Goal: Task Accomplishment & Management: Use online tool/utility

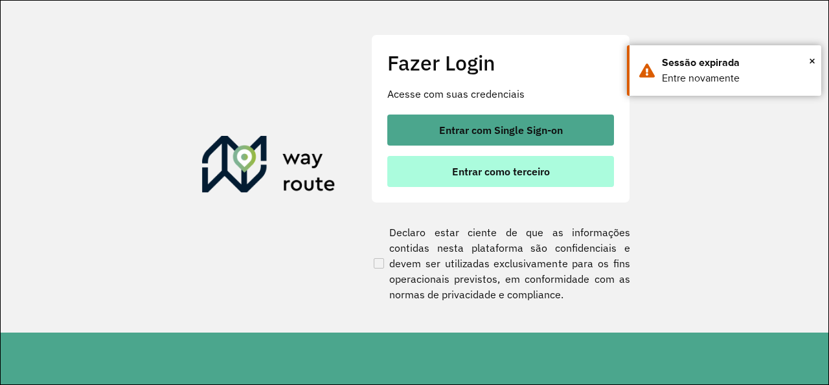
click at [438, 163] on button "Entrar como terceiro" at bounding box center [500, 171] width 227 height 31
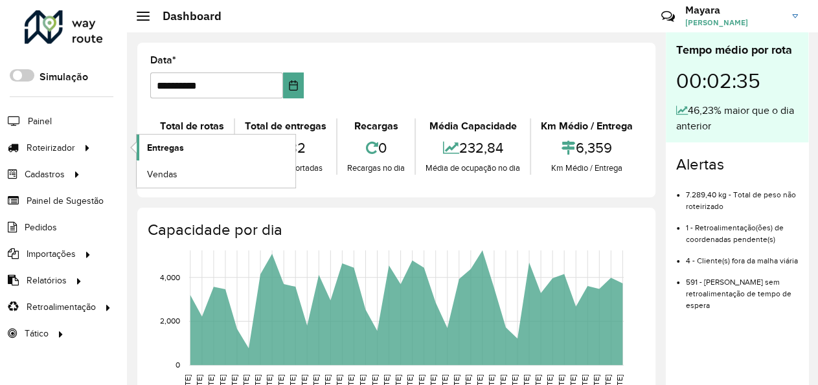
click at [145, 139] on link "Entregas" at bounding box center [216, 148] width 159 height 26
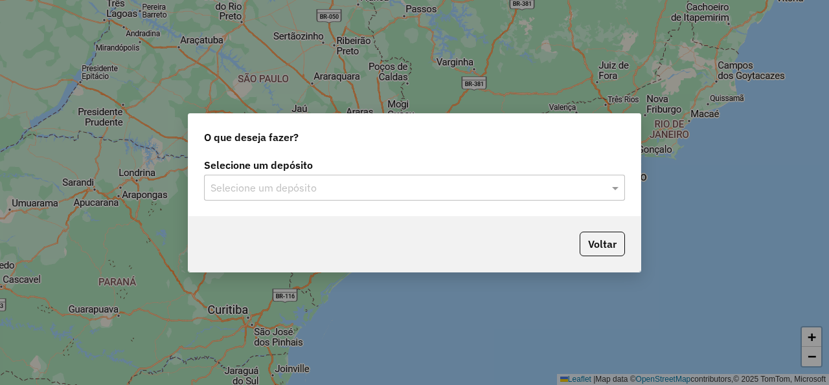
click at [221, 181] on input "text" at bounding box center [401, 189] width 382 height 16
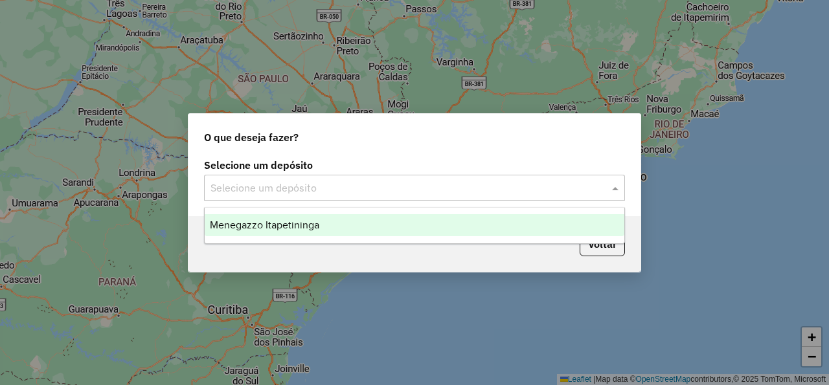
click at [243, 222] on span "Menegazzo Itapetininga" at bounding box center [264, 225] width 109 height 11
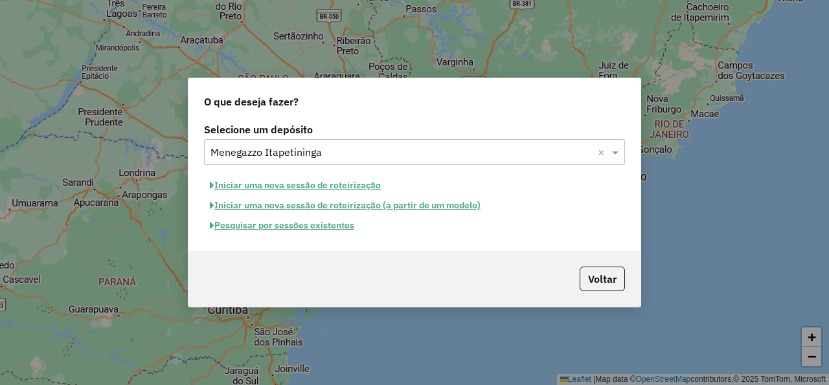
click at [258, 223] on button "Pesquisar por sessões existentes" at bounding box center [282, 226] width 156 height 20
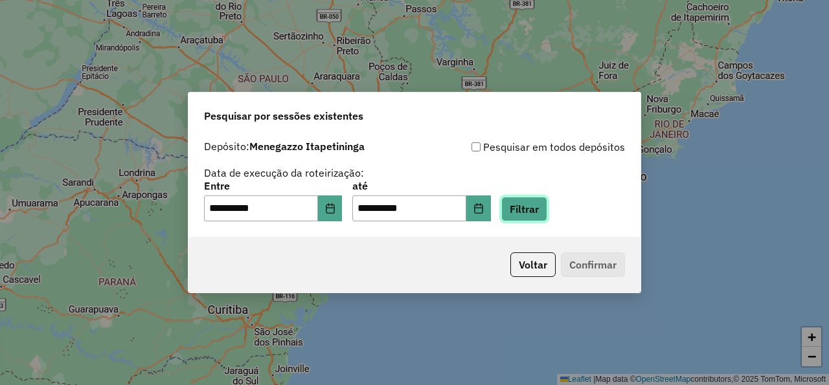
click at [547, 212] on button "Filtrar" at bounding box center [524, 209] width 46 height 25
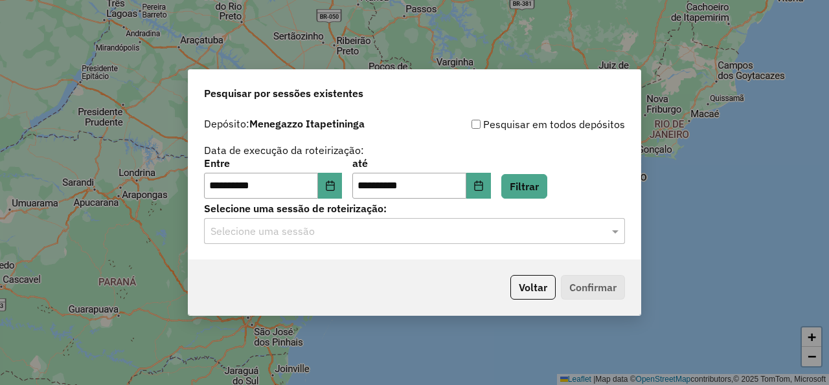
click at [350, 232] on input "text" at bounding box center [401, 232] width 382 height 16
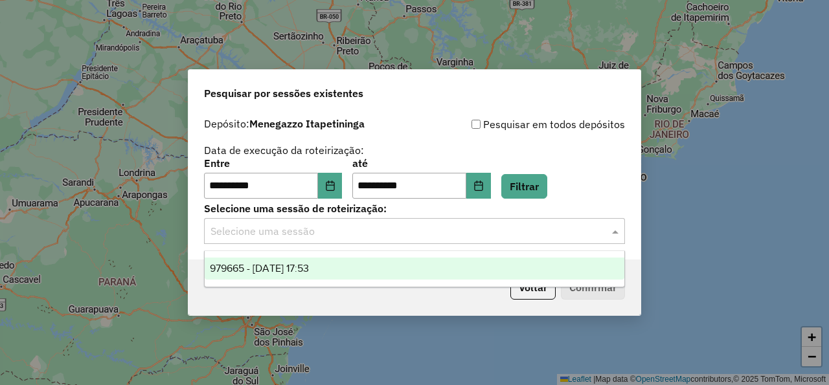
click at [336, 261] on div "979665 - 15/08/2025 17:53" at bounding box center [414, 269] width 419 height 22
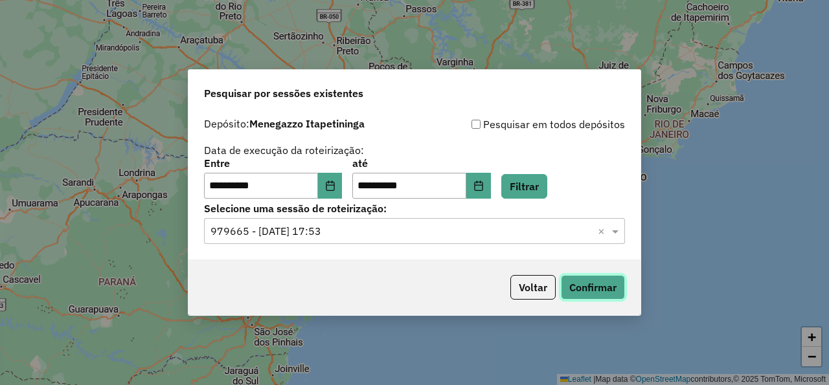
click at [588, 294] on button "Confirmar" at bounding box center [593, 287] width 64 height 25
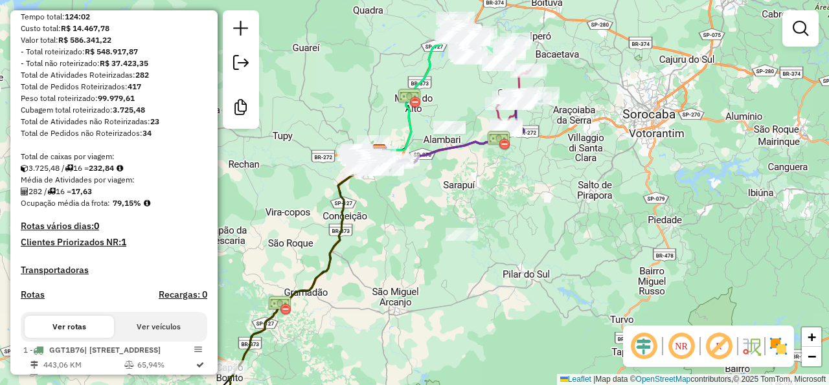
scroll to position [298, 0]
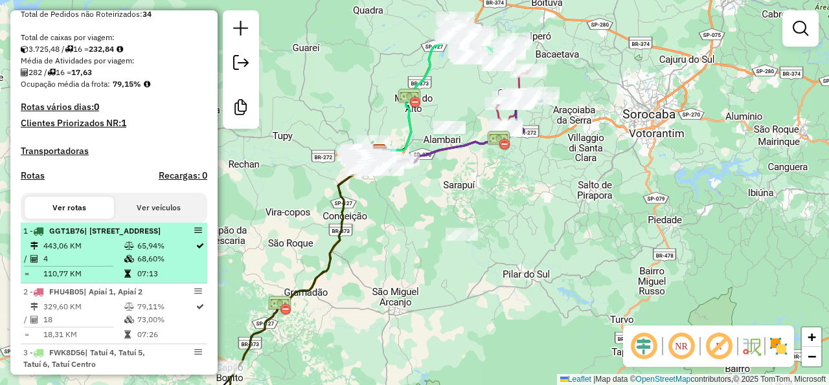
select select "**********"
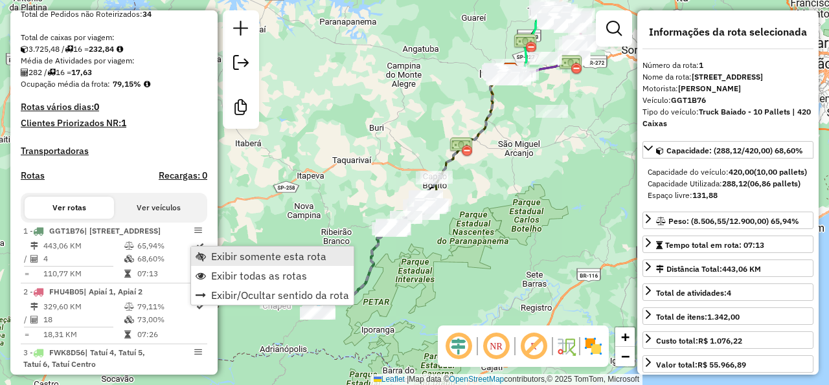
click at [217, 261] on span "Exibir somente esta rota" at bounding box center [268, 256] width 115 height 10
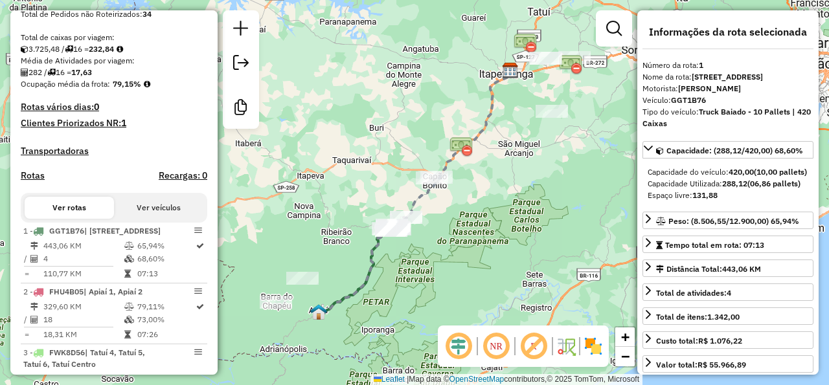
click at [495, 336] on em at bounding box center [496, 346] width 31 height 31
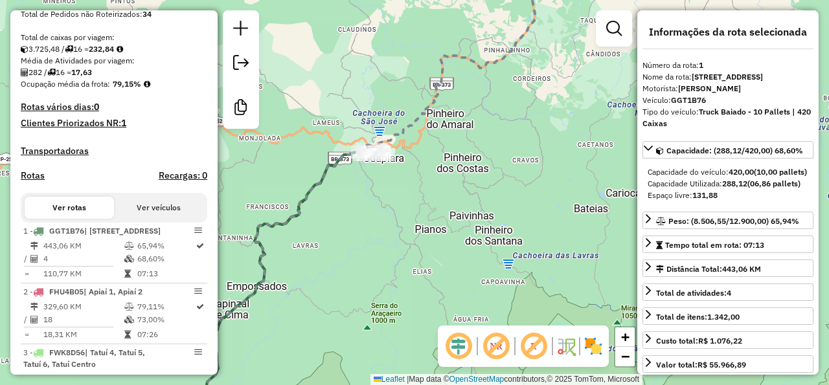
drag, startPoint x: 260, startPoint y: 184, endPoint x: 432, endPoint y: 205, distance: 173.6
click at [432, 205] on div "Janela de atendimento Grade de atendimento Capacidade Transportadoras Veículos …" at bounding box center [414, 192] width 829 height 385
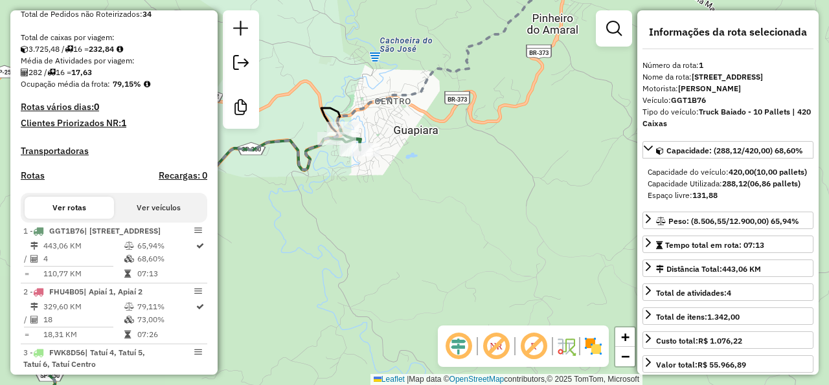
drag, startPoint x: 382, startPoint y: 192, endPoint x: 409, endPoint y: 199, distance: 27.3
click at [409, 199] on div "Janela de atendimento Grade de atendimento Capacidade Transportadoras Veículos …" at bounding box center [414, 192] width 829 height 385
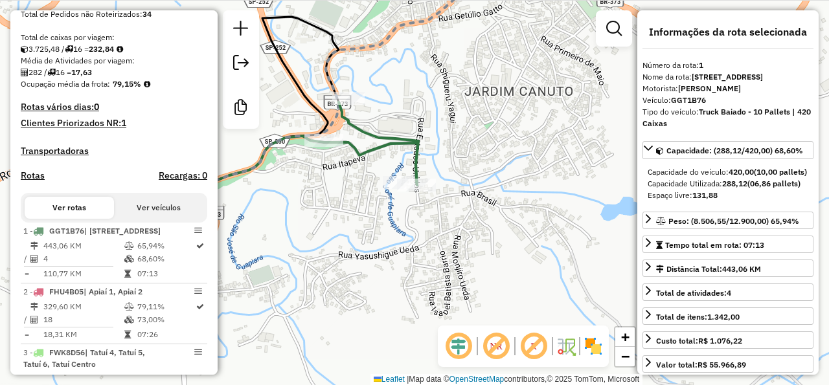
drag, startPoint x: 383, startPoint y: 152, endPoint x: 488, endPoint y: 176, distance: 107.5
click at [488, 176] on div "Janela de atendimento Grade de atendimento Capacidade Transportadoras Veículos …" at bounding box center [414, 192] width 829 height 385
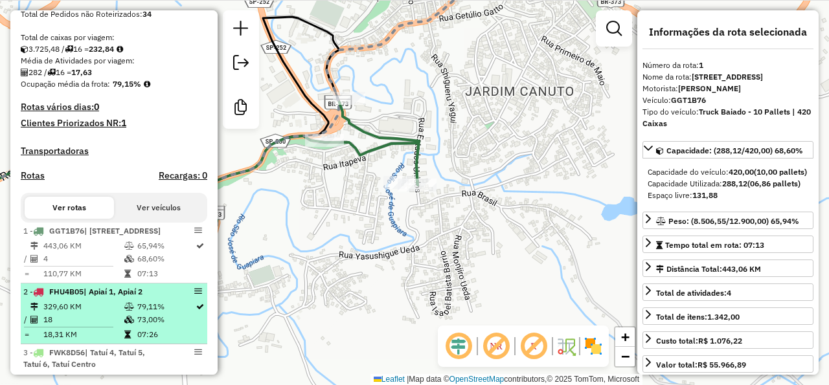
click at [143, 323] on li "2 - FHU4B05 | Apiaí 1, Apiaí 2 329,60 KM 79,11% / 18 73,00% = 18,31 KM 07:26" at bounding box center [114, 314] width 187 height 61
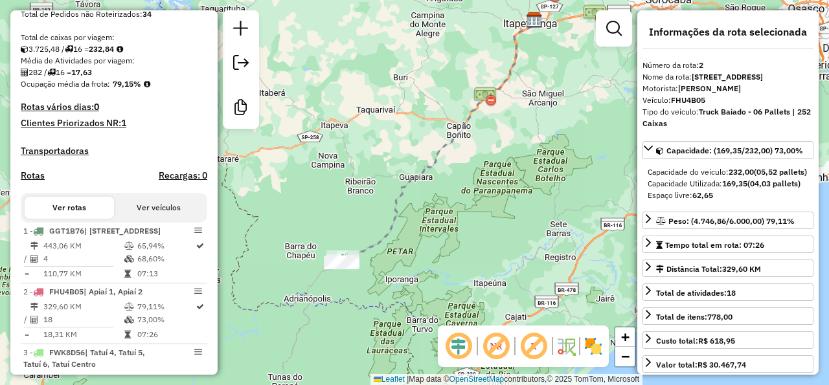
drag, startPoint x: 269, startPoint y: 282, endPoint x: 292, endPoint y: 231, distance: 55.4
click at [292, 231] on div "Janela de atendimento Grade de atendimento Capacidade Transportadoras Veículos …" at bounding box center [414, 192] width 829 height 385
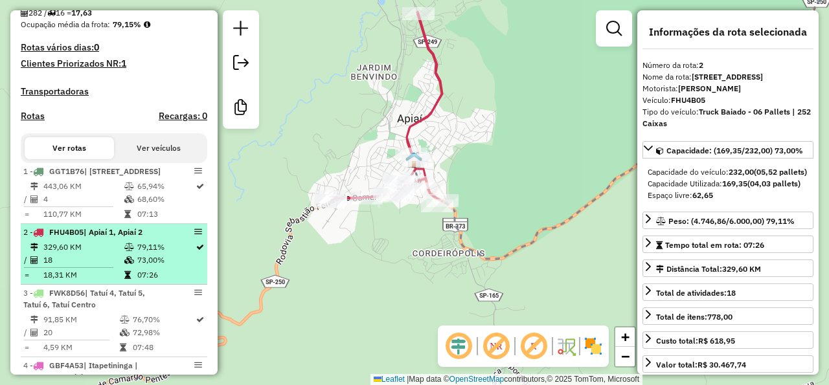
scroll to position [477, 0]
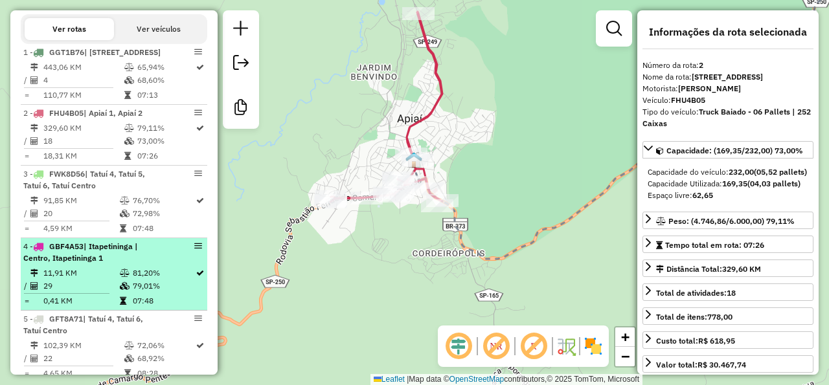
click at [58, 288] on li "4 - GBF4A53 | Itapetininga | Centro, Itapetininga 1 11,91 KM 81,20% / 29 79,01%…" at bounding box center [114, 274] width 187 height 73
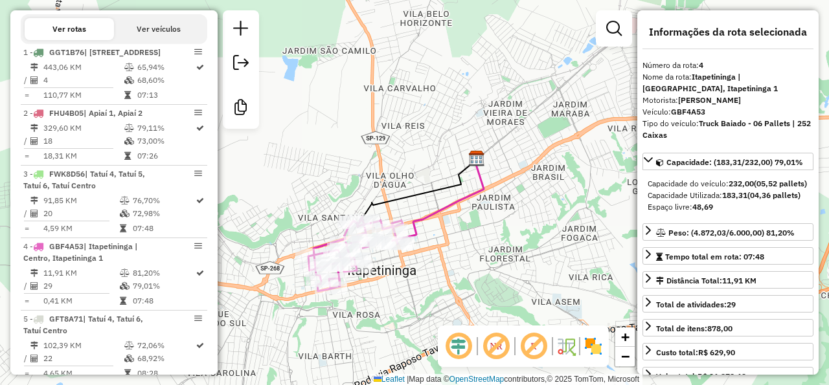
drag, startPoint x: 405, startPoint y: 234, endPoint x: 479, endPoint y: 253, distance: 76.8
click at [479, 253] on div "Janela de atendimento Grade de atendimento Capacidade Transportadoras Veículos …" at bounding box center [414, 192] width 829 height 385
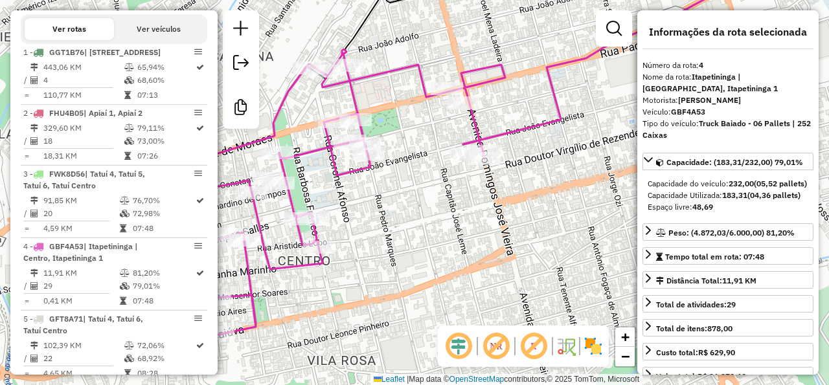
drag, startPoint x: 439, startPoint y: 239, endPoint x: 474, endPoint y: 239, distance: 35.0
click at [474, 239] on div "Janela de atendimento Grade de atendimento Capacidade Transportadoras Veículos …" at bounding box center [414, 192] width 829 height 385
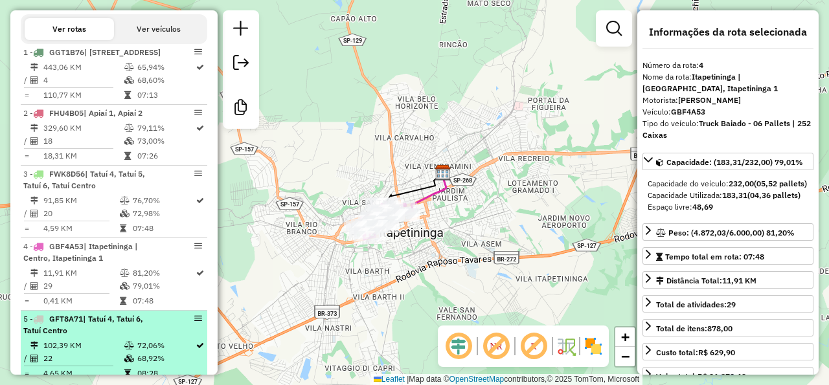
scroll to position [536, 0]
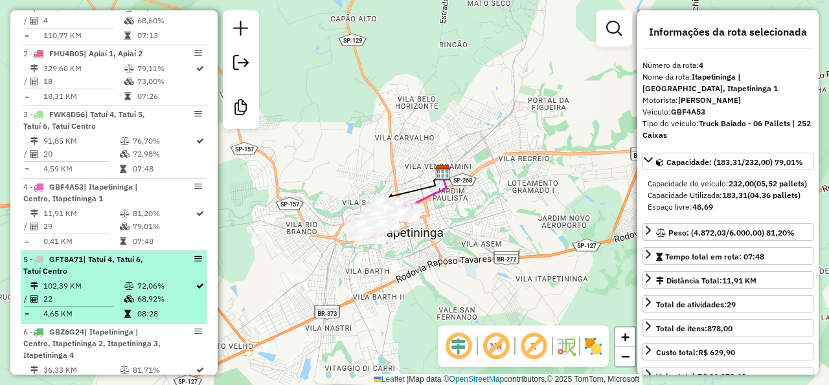
click at [104, 293] on td "102,39 KM" at bounding box center [83, 286] width 81 height 13
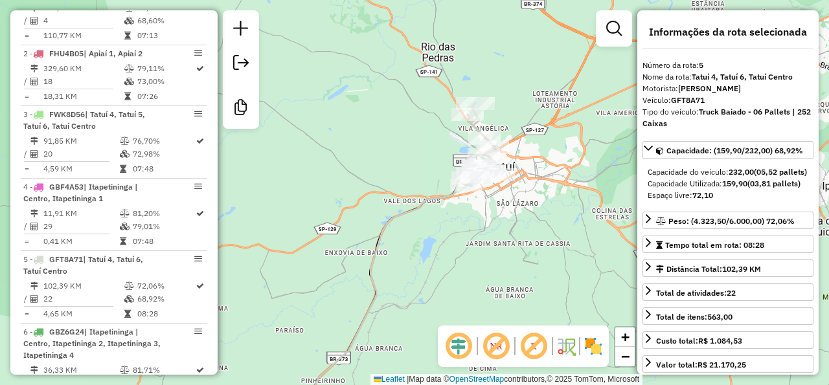
drag, startPoint x: 498, startPoint y: 62, endPoint x: 403, endPoint y: 141, distance: 122.8
click at [403, 141] on div "Janela de atendimento Grade de atendimento Capacidade Transportadoras Veículos …" at bounding box center [414, 192] width 829 height 385
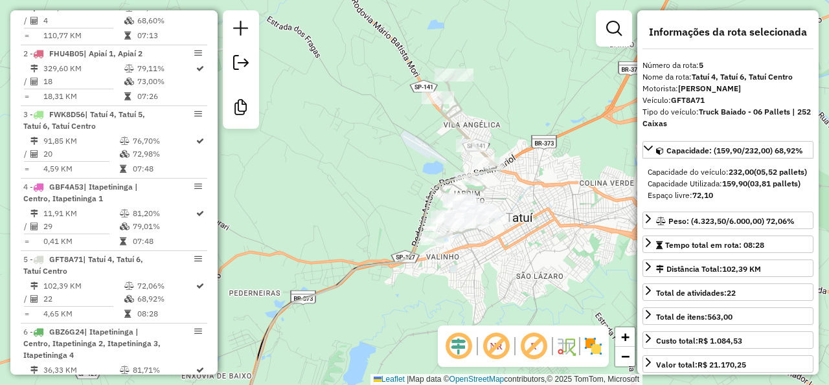
drag, startPoint x: 562, startPoint y: 152, endPoint x: 547, endPoint y: 201, distance: 51.6
click at [547, 201] on div "Janela de atendimento Grade de atendimento Capacidade Transportadoras Veículos …" at bounding box center [414, 192] width 829 height 385
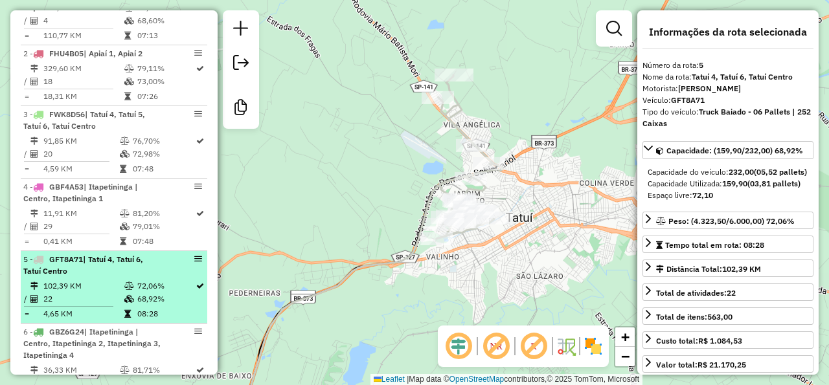
click at [120, 276] on span "| Tatuí 4, Tatuí 6, Tatuí Centro" at bounding box center [83, 265] width 120 height 21
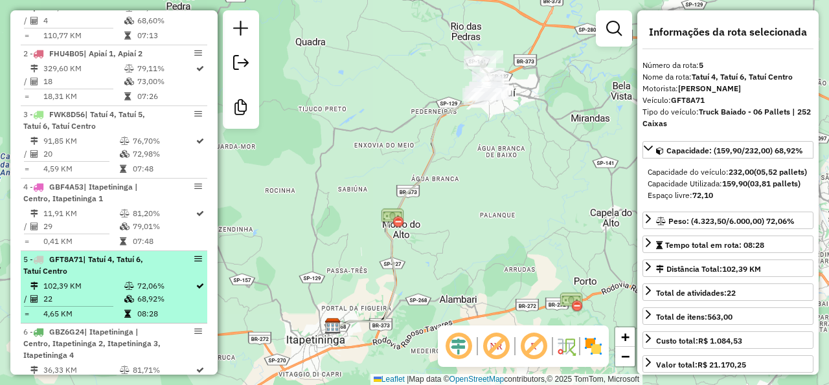
scroll to position [596, 0]
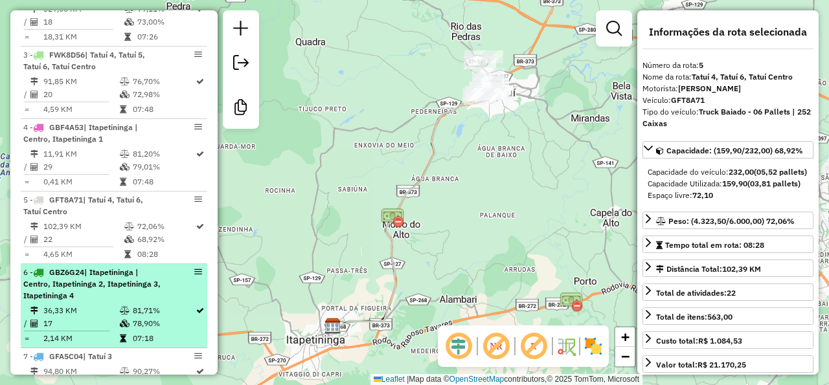
click at [118, 302] on div "6 - GBZ6G24 | Itapetininga | Centro, Itapetininga 2, Itapetininga 3, Itapetinin…" at bounding box center [91, 284] width 137 height 35
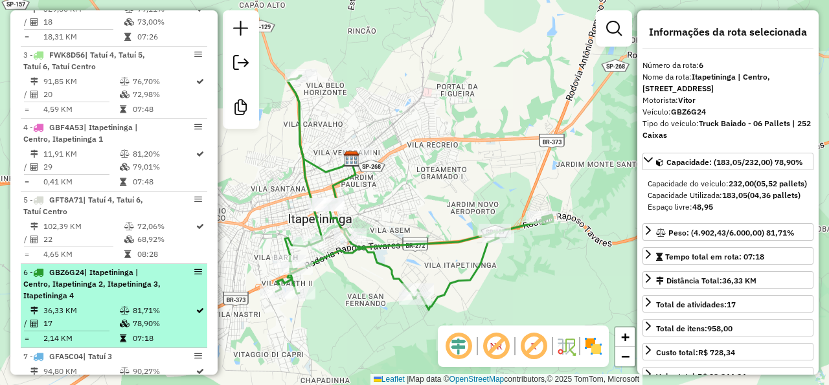
scroll to position [655, 0]
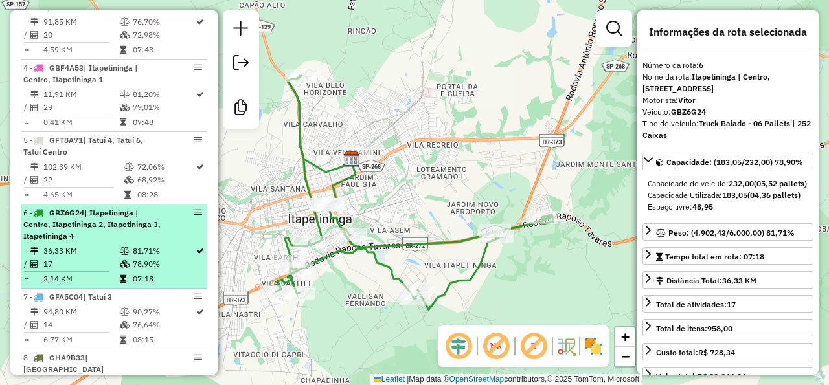
click at [98, 302] on span "| Tatuí 3" at bounding box center [97, 297] width 29 height 10
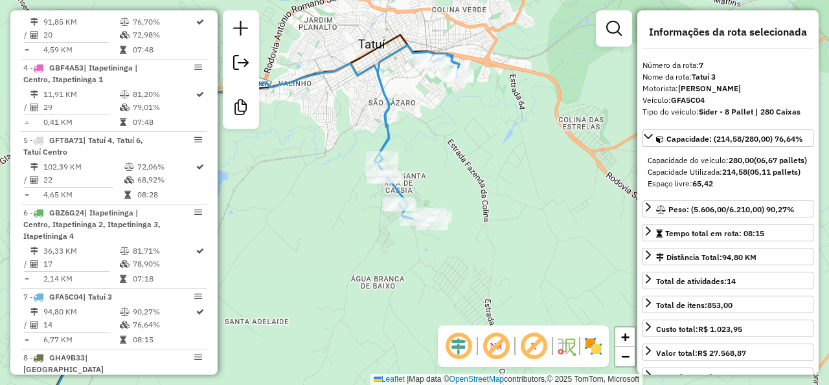
drag, startPoint x: 534, startPoint y: 87, endPoint x: 480, endPoint y: 146, distance: 79.7
click at [480, 146] on div "Janela de atendimento Grade de atendimento Capacidade Transportadoras Veículos …" at bounding box center [414, 192] width 829 height 385
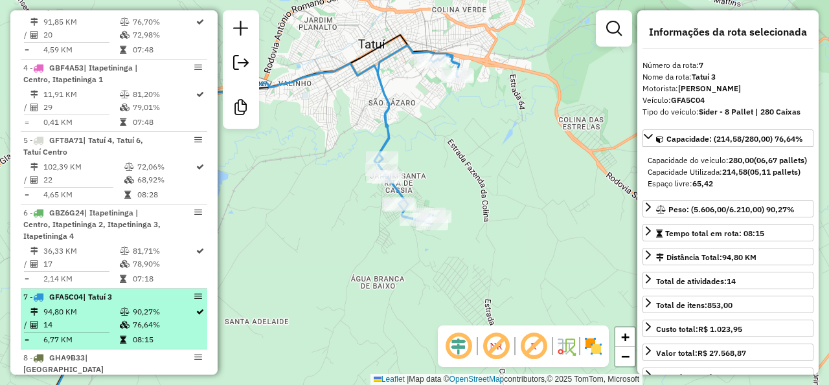
scroll to position [775, 0]
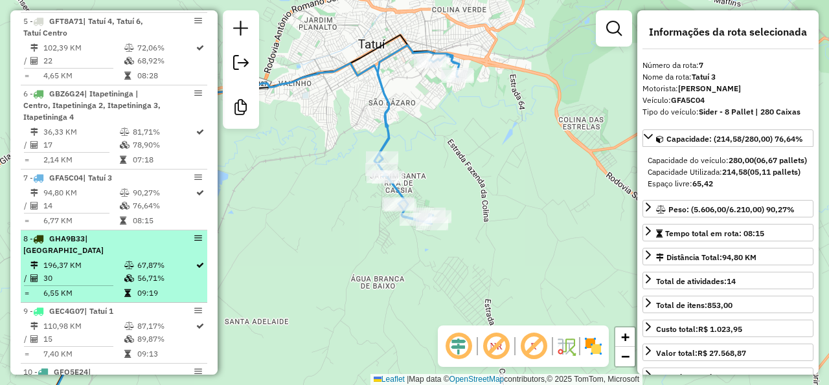
click at [137, 285] on td "56,71%" at bounding box center [166, 278] width 58 height 13
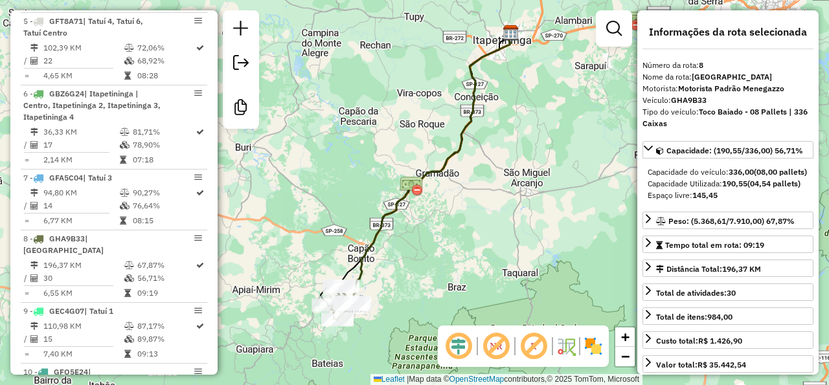
drag, startPoint x: 361, startPoint y: 235, endPoint x: 362, endPoint y: 219, distance: 16.2
click at [362, 219] on div "Janela de atendimento Grade de atendimento Capacidade Transportadoras Veículos …" at bounding box center [414, 192] width 829 height 385
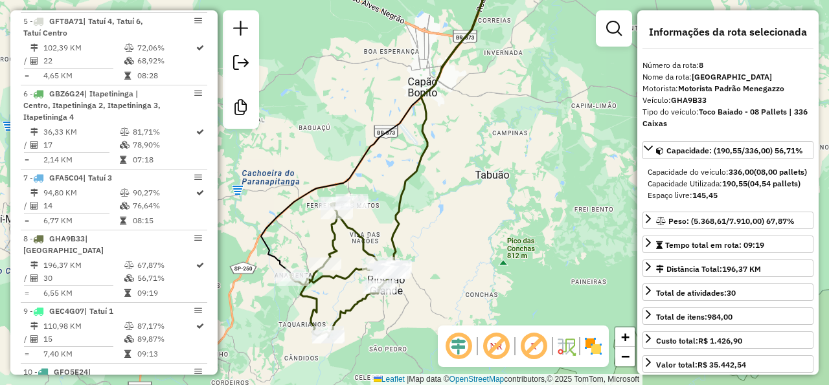
drag, startPoint x: 422, startPoint y: 278, endPoint x: 416, endPoint y: 223, distance: 54.7
click at [416, 223] on div "Janela de atendimento Grade de atendimento Capacidade Transportadoras Veículos …" at bounding box center [414, 192] width 829 height 385
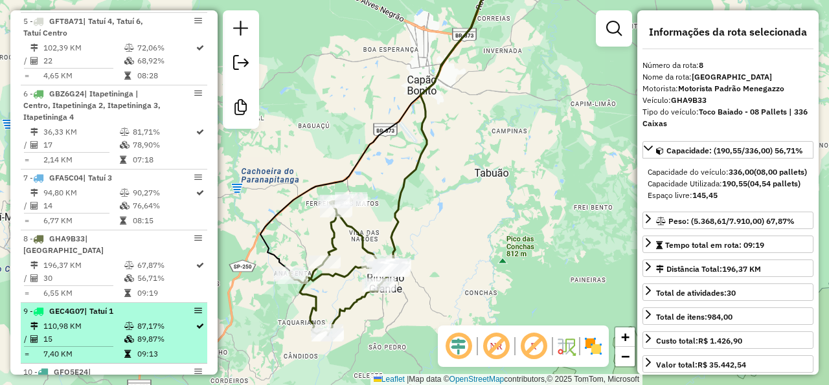
click at [95, 316] on span "| Tatuí 1" at bounding box center [98, 311] width 29 height 10
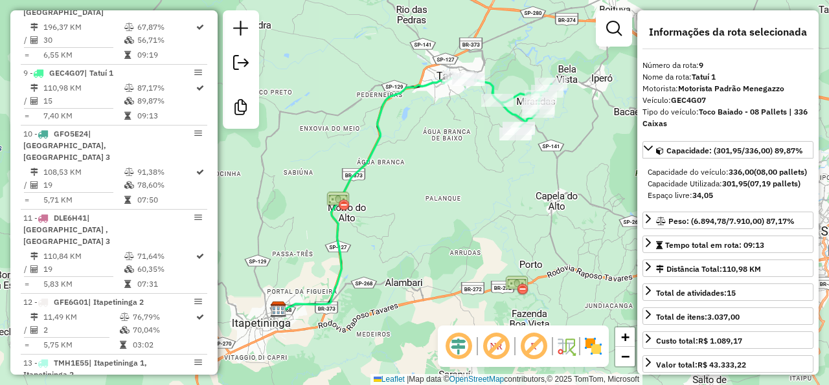
scroll to position [1072, 0]
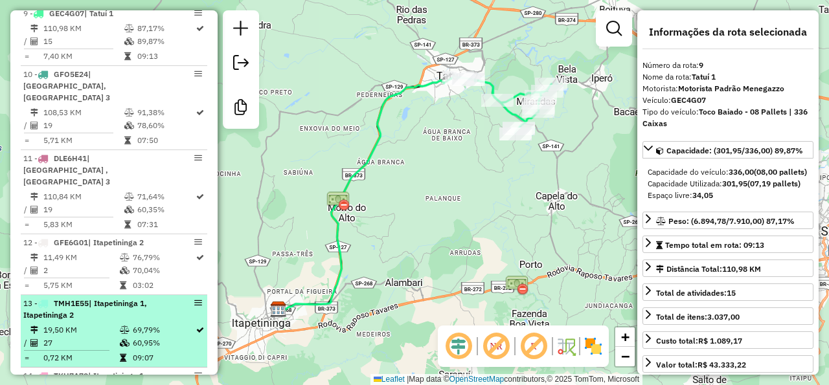
click at [138, 300] on span "| Itapetininga 1, Itapetininga 2" at bounding box center [85, 309] width 124 height 21
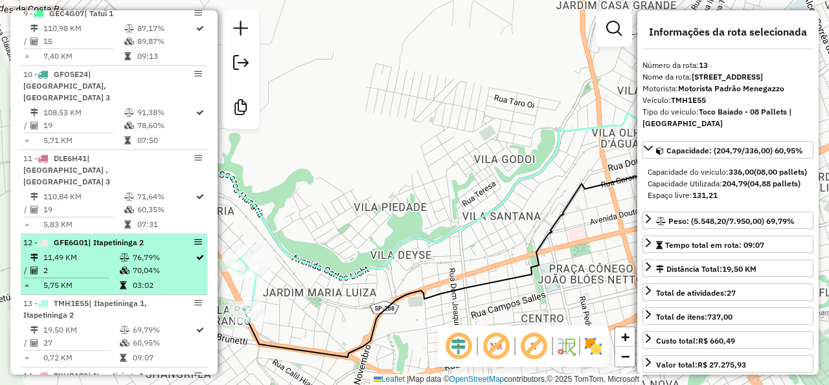
click at [120, 269] on icon at bounding box center [125, 271] width 10 height 8
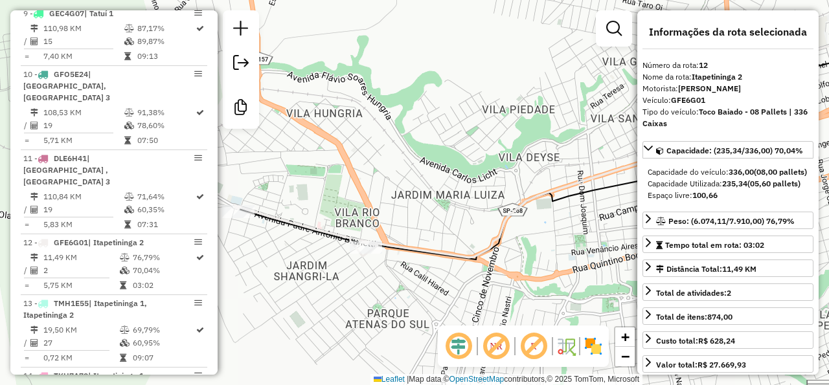
drag, startPoint x: 306, startPoint y: 222, endPoint x: 470, endPoint y: 157, distance: 175.6
click at [470, 157] on div "Janela de atendimento Grade de atendimento Capacidade Transportadoras Veículos …" at bounding box center [414, 192] width 829 height 385
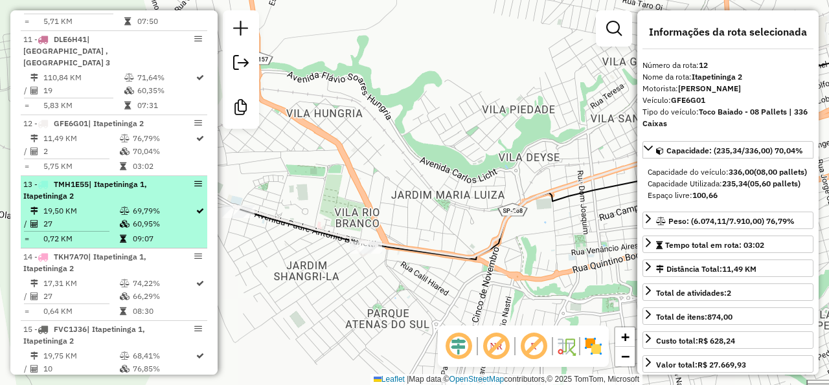
scroll to position [1251, 0]
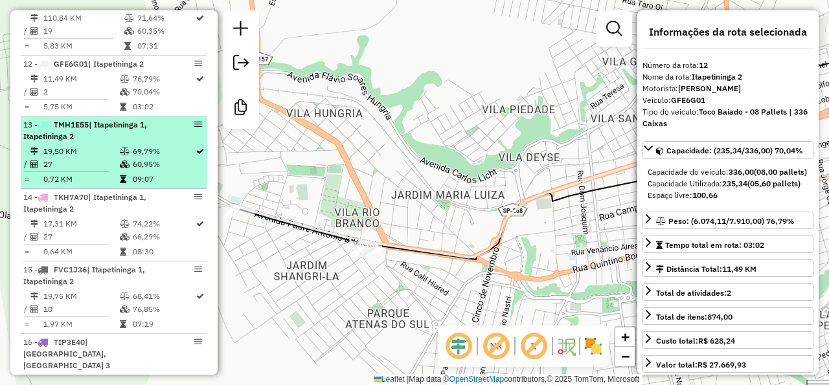
click at [145, 265] on span "| Itapetininga 1, Itapetininga 2" at bounding box center [84, 275] width 122 height 21
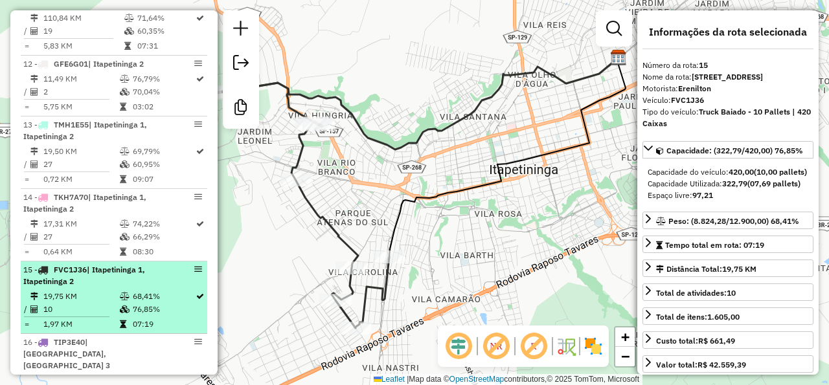
scroll to position [1311, 0]
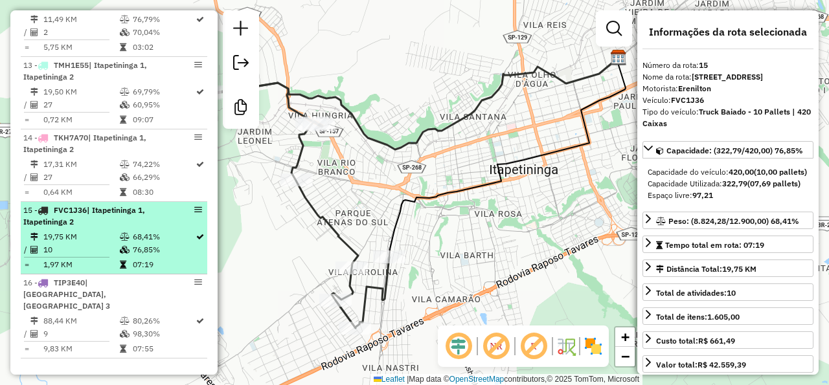
click at [142, 284] on div "16 - TIP3E40 | Capela do Alto 1, Capela do Alto 3" at bounding box center [91, 294] width 137 height 35
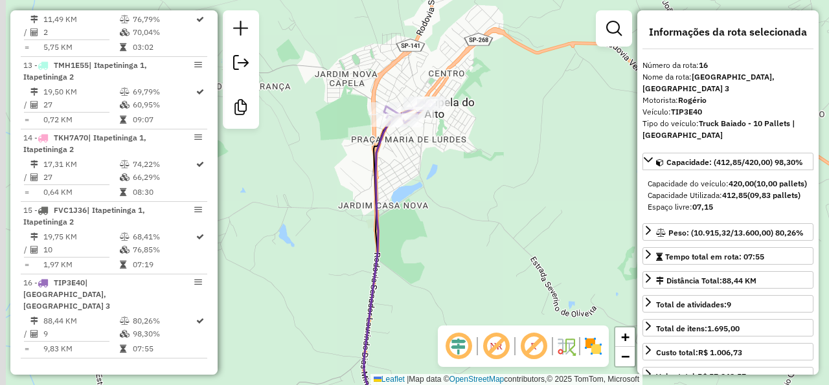
drag, startPoint x: 420, startPoint y: 114, endPoint x: 453, endPoint y: 142, distance: 42.7
click at [453, 142] on div "Janela de atendimento Grade de atendimento Capacidade Transportadoras Veículos …" at bounding box center [414, 192] width 829 height 385
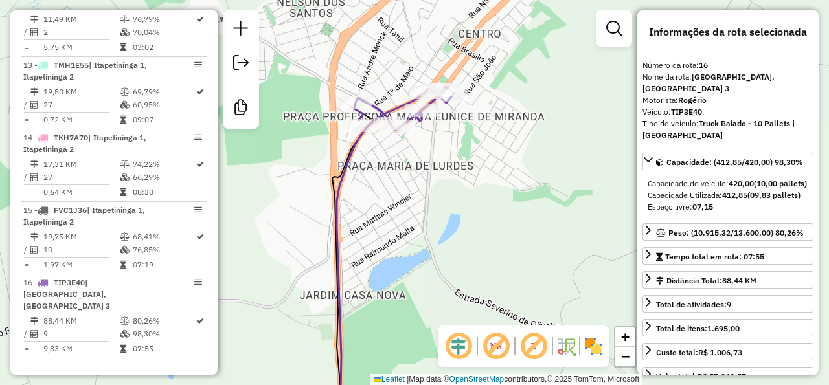
drag, startPoint x: 444, startPoint y: 129, endPoint x: 470, endPoint y: 146, distance: 30.9
click at [470, 146] on div "Janela de atendimento Grade de atendimento Capacidade Transportadoras Veículos …" at bounding box center [414, 192] width 829 height 385
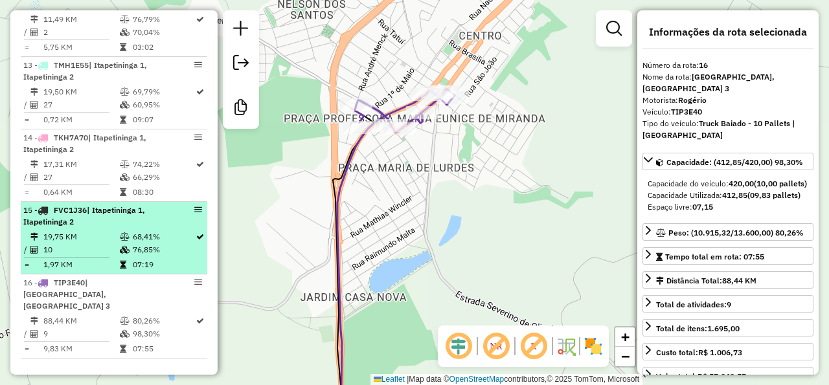
scroll to position [1251, 0]
